Goal: Find specific page/section: Find specific page/section

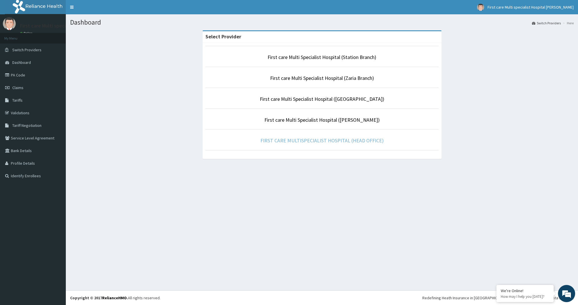
drag, startPoint x: 328, startPoint y: 141, endPoint x: 381, endPoint y: 86, distance: 76.9
click at [328, 141] on link "FIRST CARE MULTISPECIALIST HOSPITAL (HEAD OFFICE)" at bounding box center [321, 140] width 123 height 7
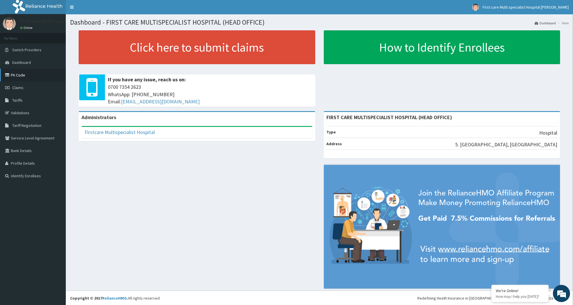
drag, startPoint x: 27, startPoint y: 75, endPoint x: 28, endPoint y: 78, distance: 3.1
click at [27, 75] on link "PA Code" at bounding box center [33, 75] width 66 height 13
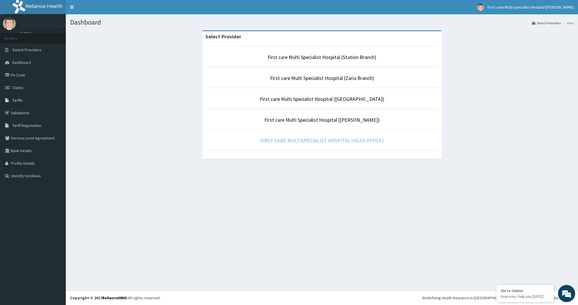
click at [280, 140] on link "FIRST CARE MULTISPECIALIST HOSPITAL (HEAD OFFICE)" at bounding box center [321, 140] width 123 height 7
click at [295, 141] on link "FIRST CARE MULTISPECIALIST HOSPITAL (HEAD OFFICE)" at bounding box center [321, 140] width 123 height 7
click at [273, 140] on link "FIRST CARE MULTISPECIALIST HOSPITAL (HEAD OFFICE)" at bounding box center [321, 140] width 123 height 7
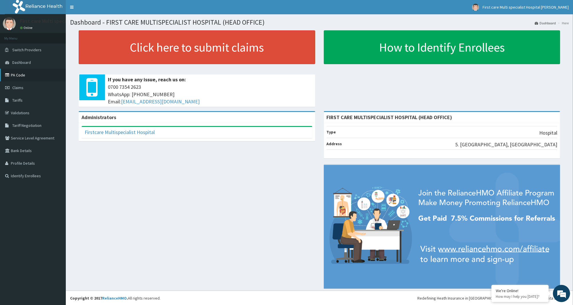
click at [19, 77] on link "PA Code" at bounding box center [33, 75] width 66 height 13
